Goal: Task Accomplishment & Management: Manage account settings

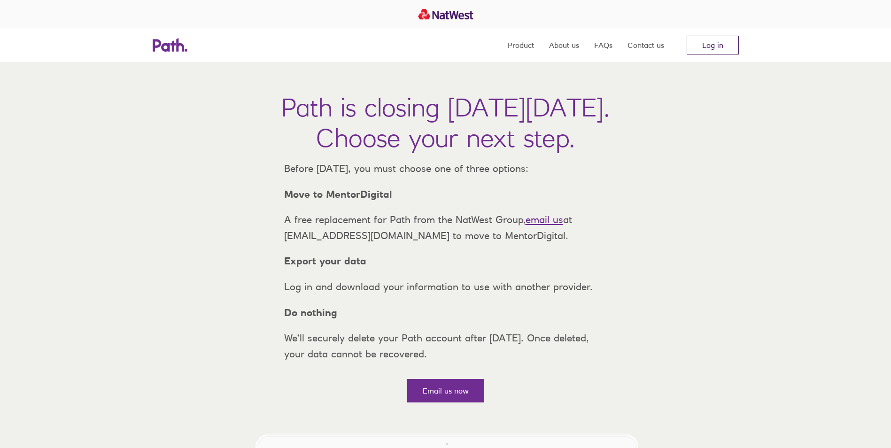
click at [723, 41] on link "Log in" at bounding box center [713, 45] width 52 height 19
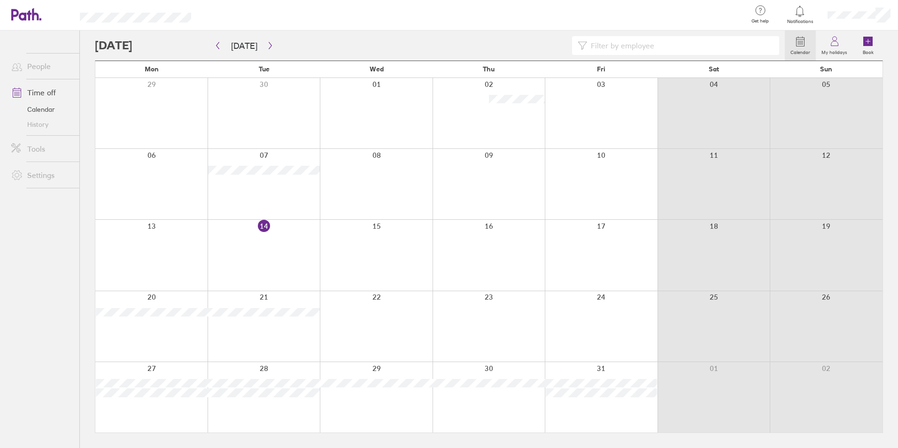
click at [654, 375] on div at bounding box center [601, 397] width 113 height 70
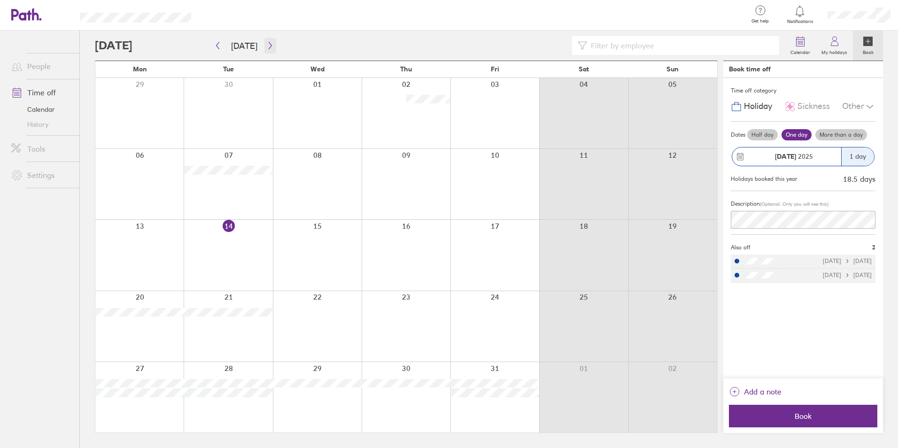
click at [267, 45] on icon "button" at bounding box center [270, 46] width 7 height 8
click at [224, 43] on button "[DATE]" at bounding box center [244, 46] width 41 height 16
click at [265, 41] on button "button" at bounding box center [271, 46] width 12 height 16
click at [226, 44] on button "[DATE]" at bounding box center [244, 46] width 41 height 16
click at [269, 51] on button "button" at bounding box center [271, 46] width 12 height 16
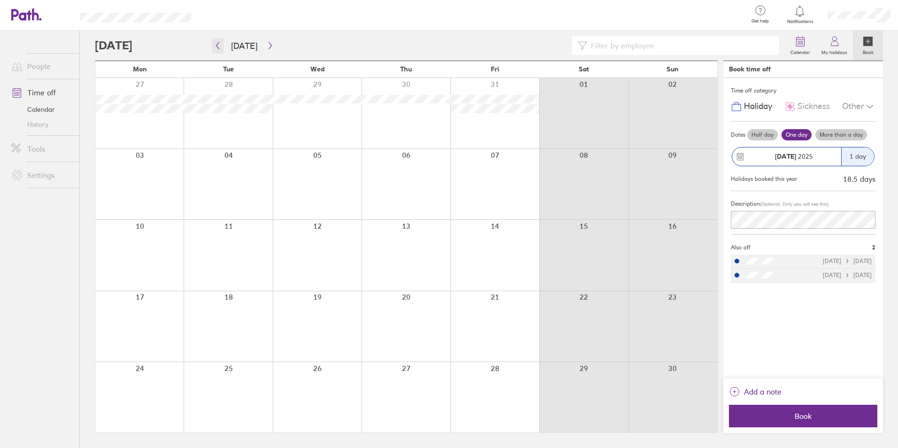
click at [221, 51] on button "button" at bounding box center [218, 46] width 12 height 16
